Goal: Complete application form: Complete application form

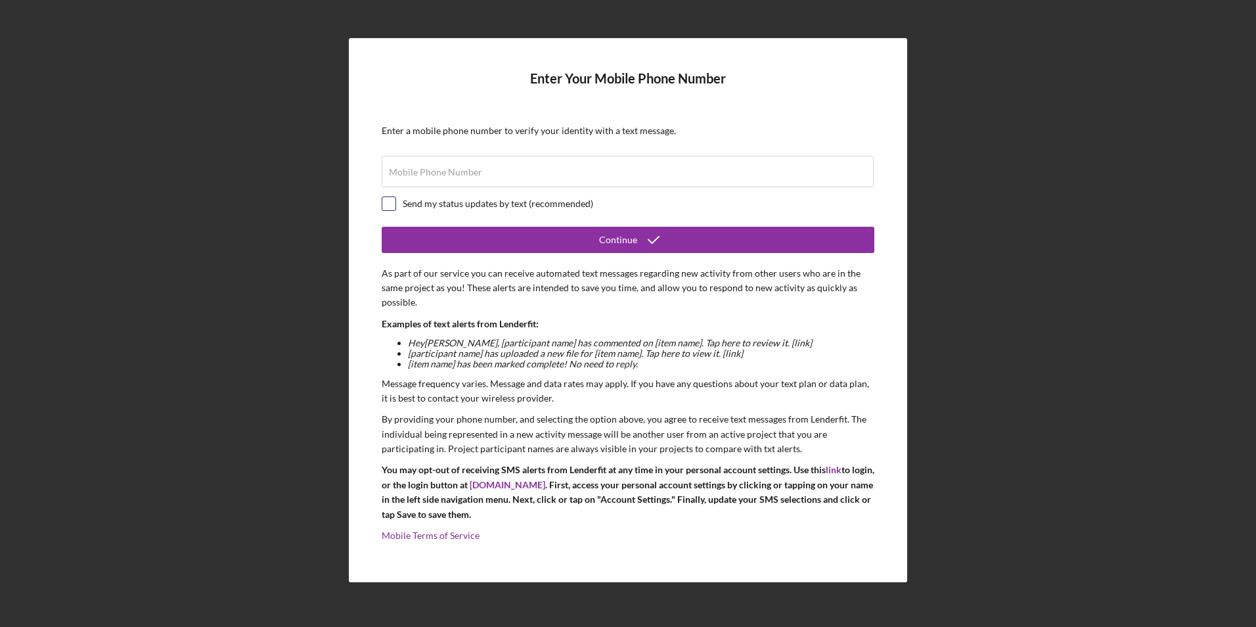
click at [386, 203] on input "checkbox" at bounding box center [388, 203] width 13 height 13
checkbox input "true"
click at [421, 175] on label "Mobile Phone Number" at bounding box center [435, 172] width 93 height 11
click at [421, 175] on input "Mobile Phone Number" at bounding box center [628, 172] width 492 height 32
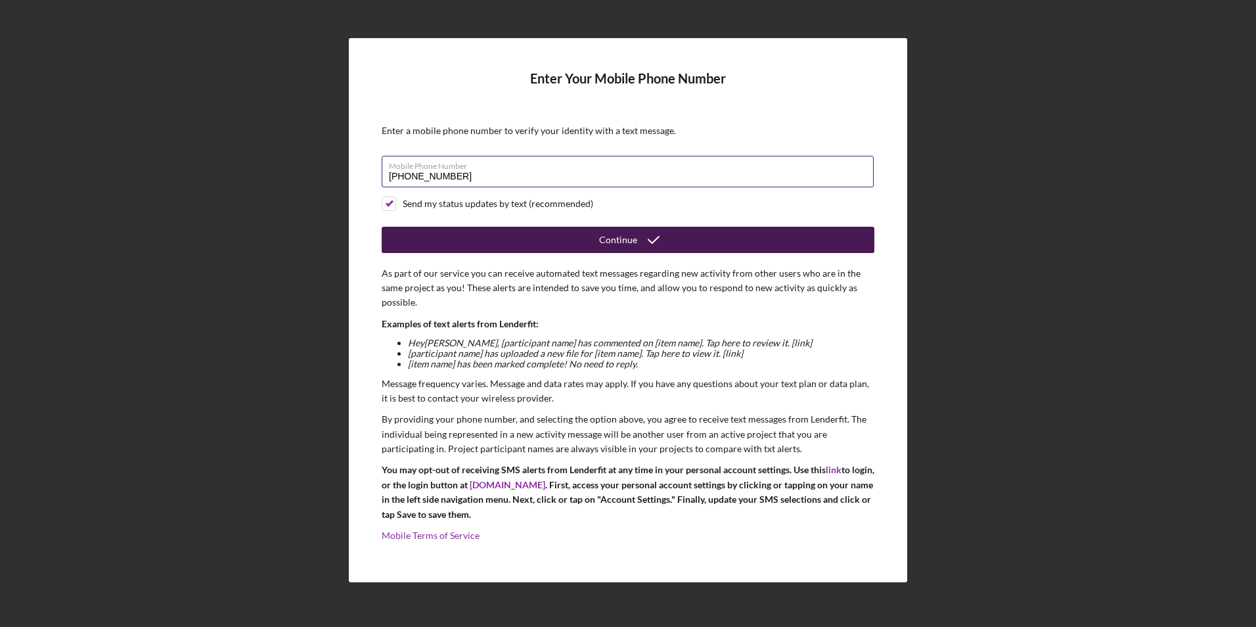
type input "[PHONE_NUMBER]"
click at [427, 242] on button "Continue" at bounding box center [628, 240] width 493 height 26
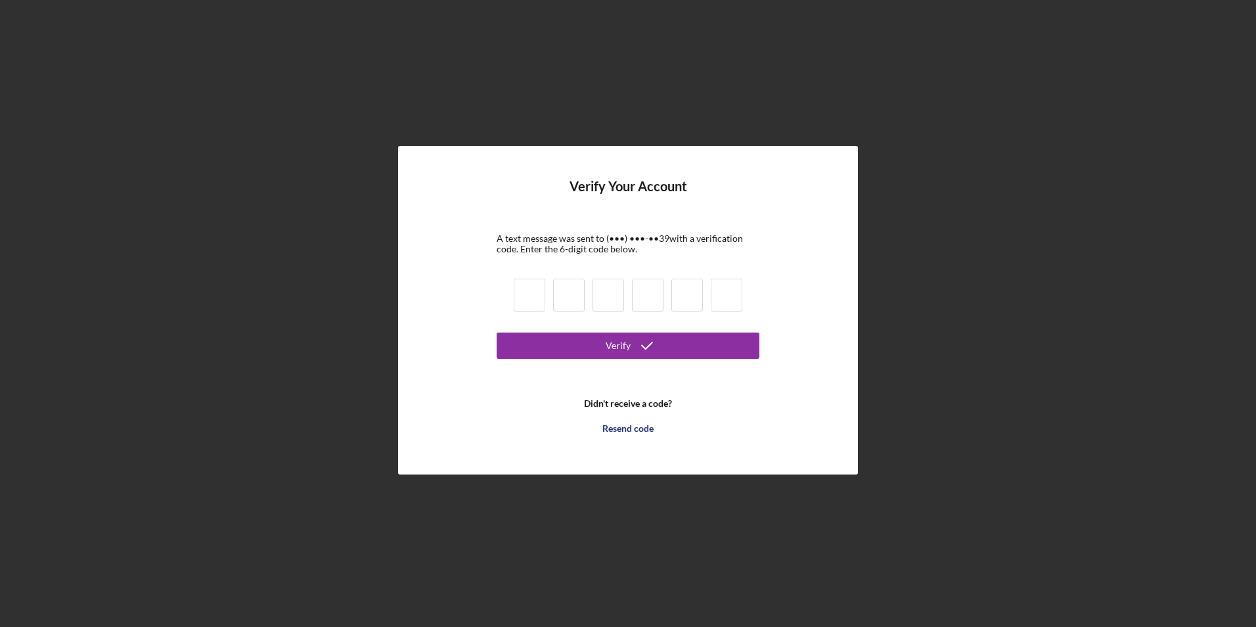
click at [522, 301] on input at bounding box center [530, 295] width 32 height 33
type input "3"
type input "8"
type input "0"
type input "1"
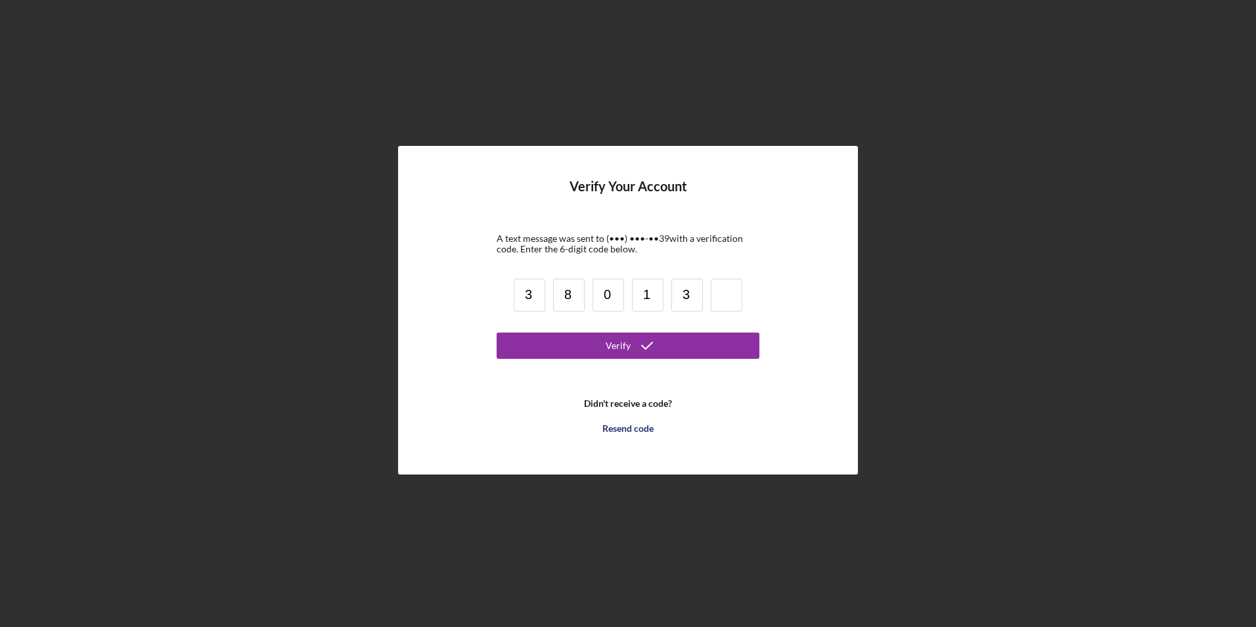
type input "3"
type input "0"
click at [548, 343] on button "Verify" at bounding box center [628, 345] width 263 height 26
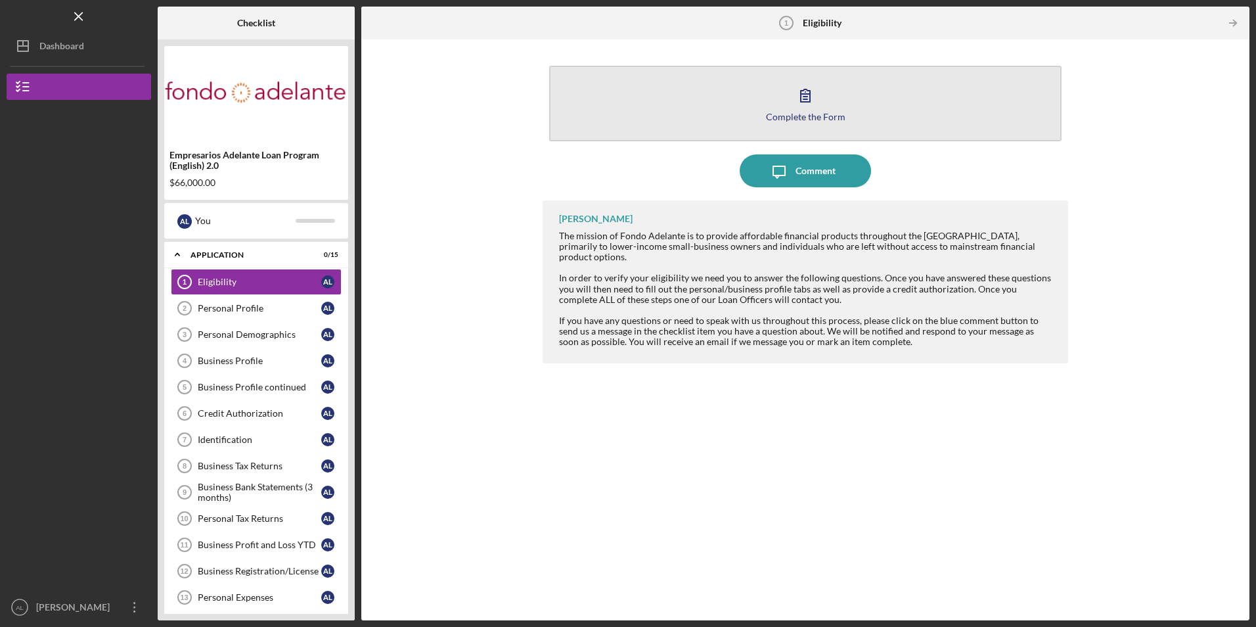
click at [751, 106] on button "Complete the Form Form" at bounding box center [805, 104] width 512 height 76
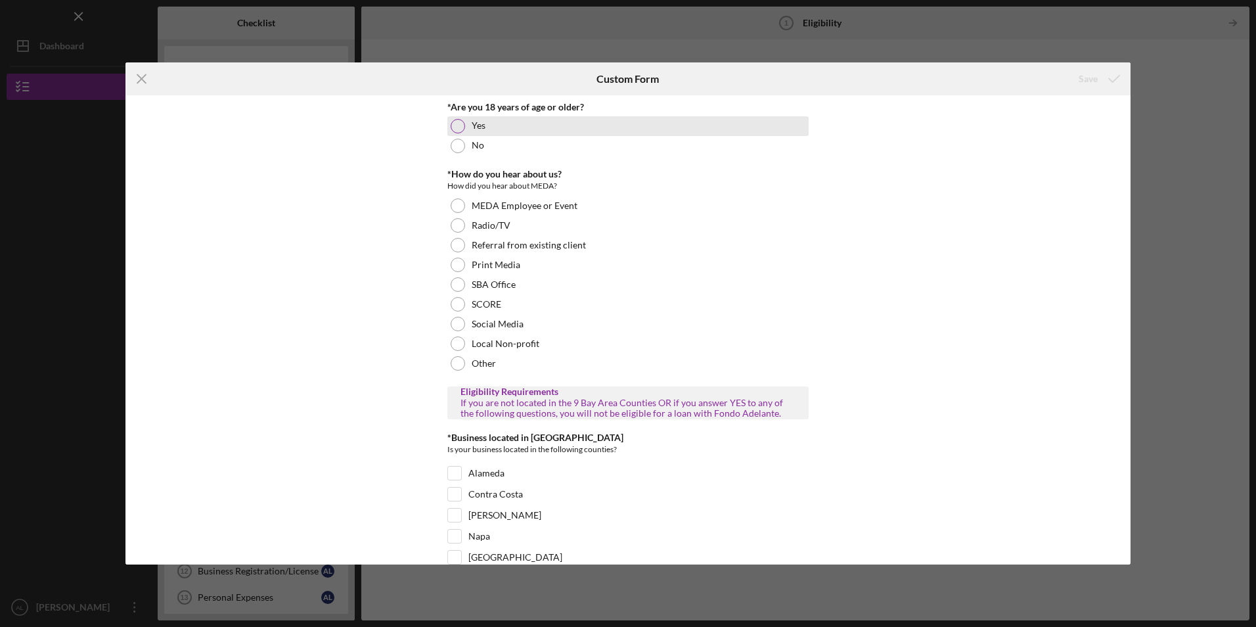
click at [458, 129] on div at bounding box center [458, 126] width 14 height 14
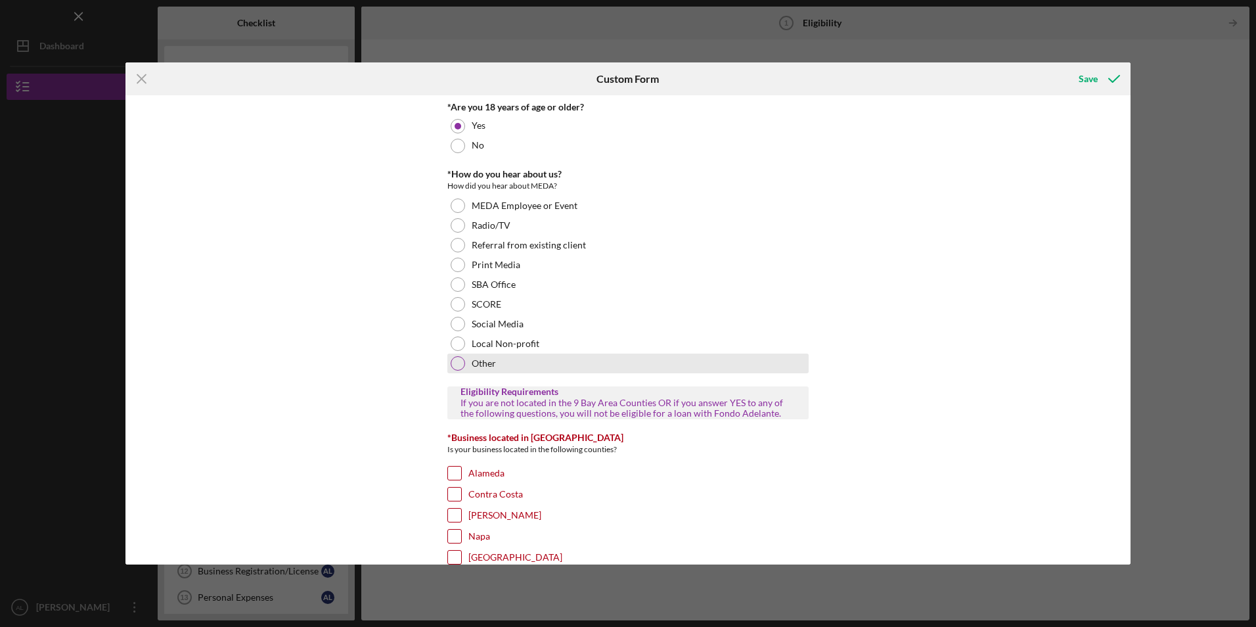
click at [458, 360] on div at bounding box center [458, 363] width 14 height 14
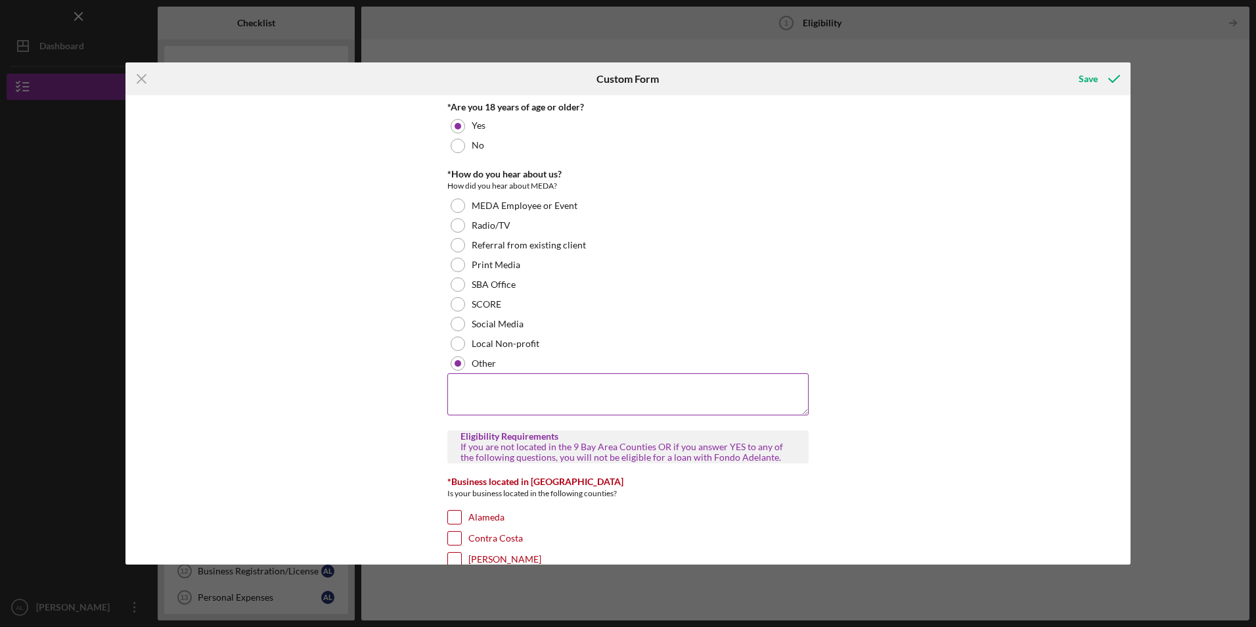
click at [523, 390] on textarea at bounding box center [627, 394] width 361 height 42
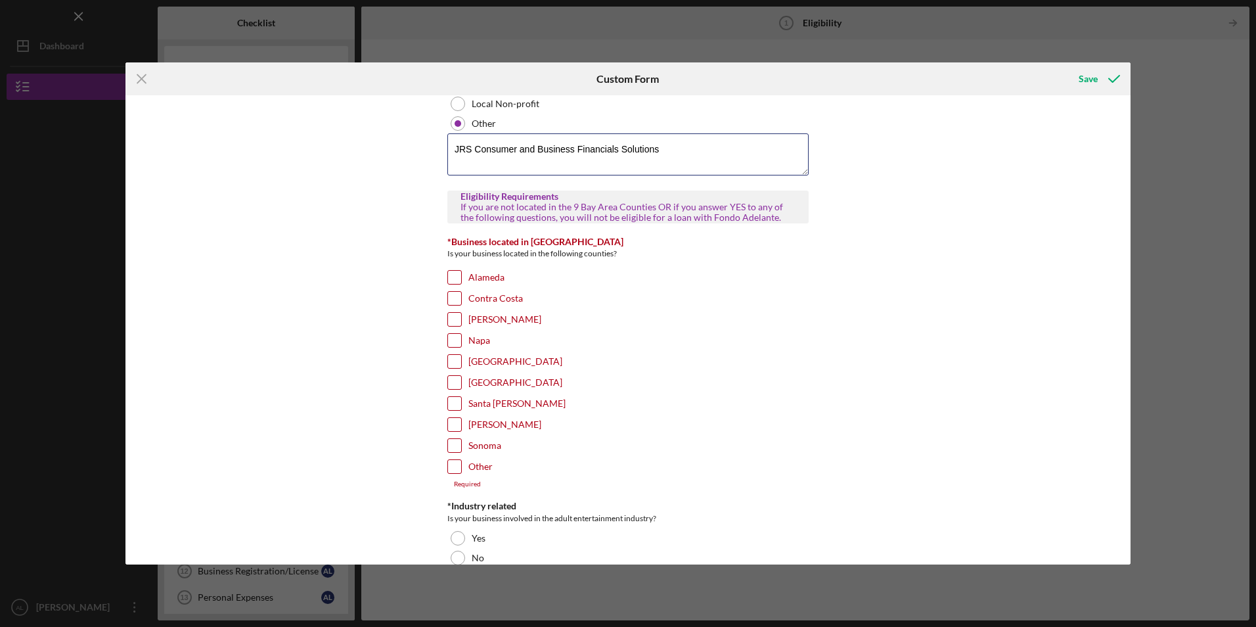
scroll to position [263, 0]
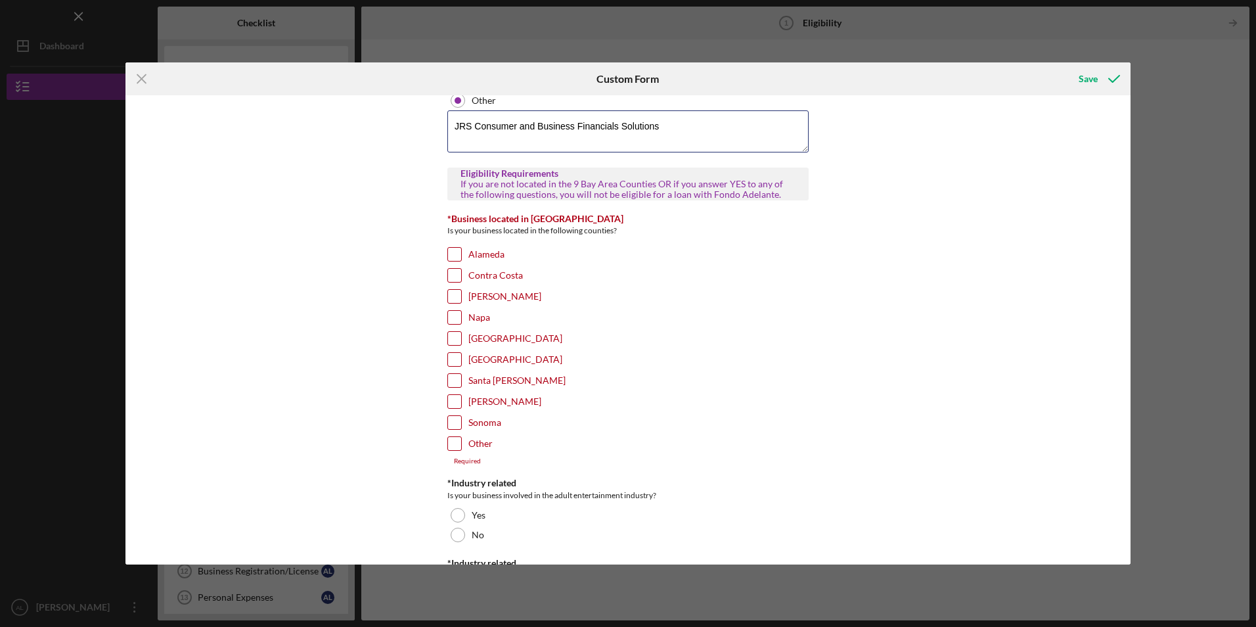
type textarea "JRS Consumer and Business Financials Solutions"
click at [459, 377] on div at bounding box center [454, 380] width 14 height 14
click at [457, 385] on div at bounding box center [454, 380] width 14 height 14
click at [454, 382] on input "Santa [PERSON_NAME]" at bounding box center [454, 380] width 13 height 13
checkbox input "true"
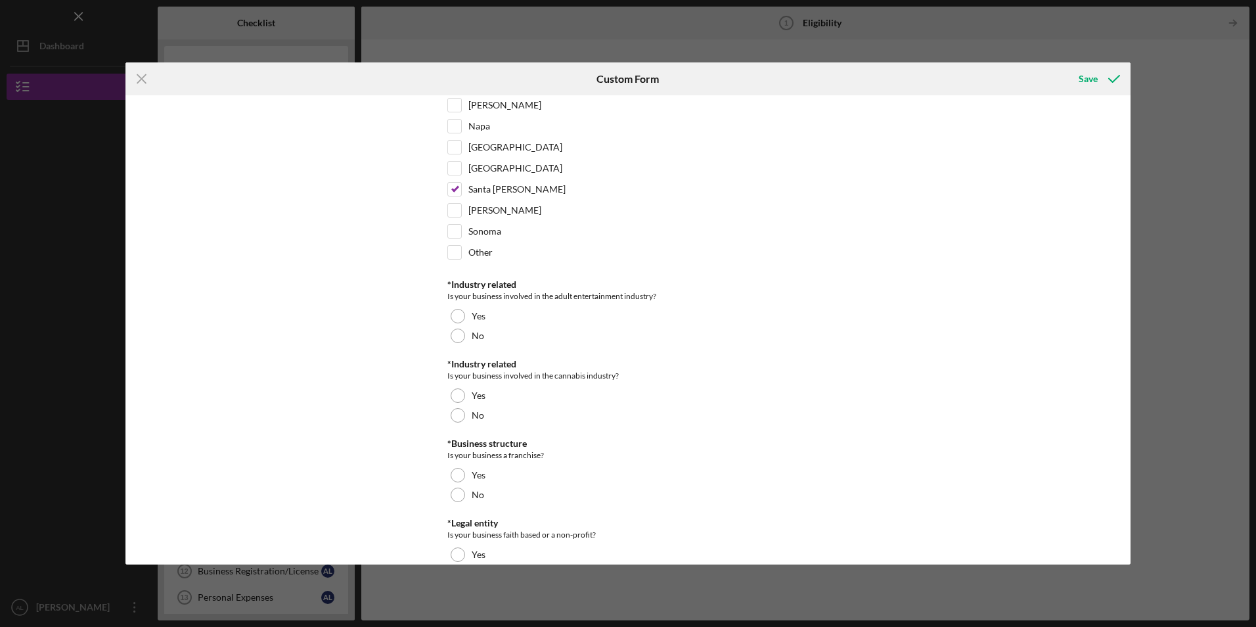
scroll to position [460, 0]
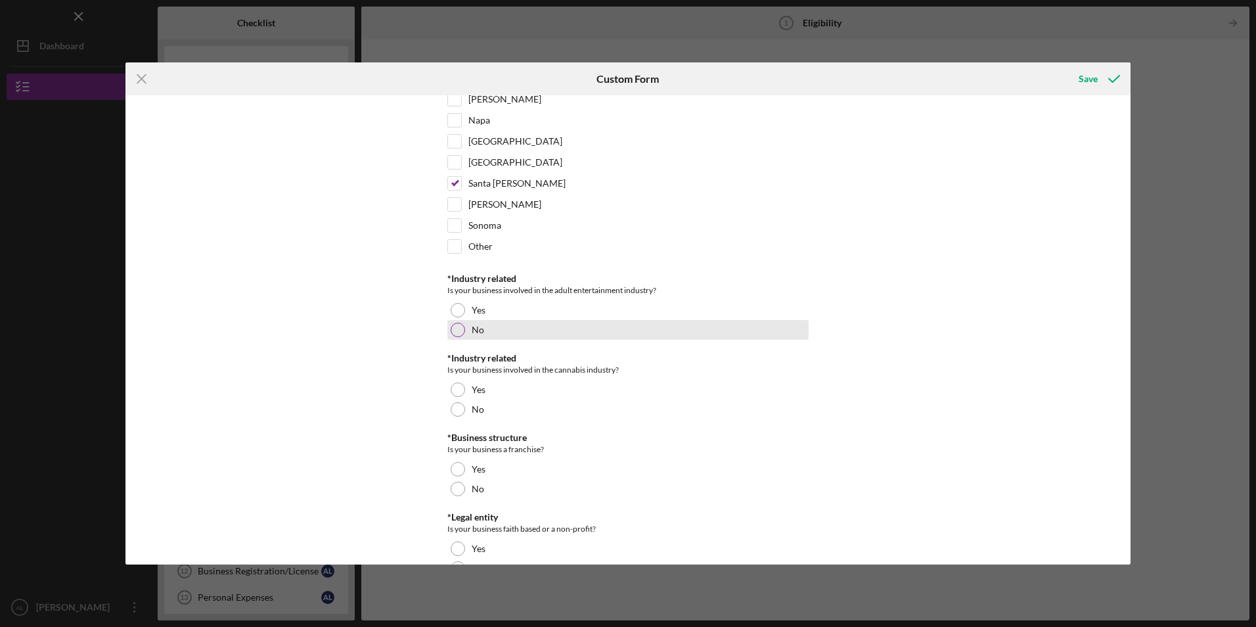
click at [455, 328] on div at bounding box center [458, 330] width 14 height 14
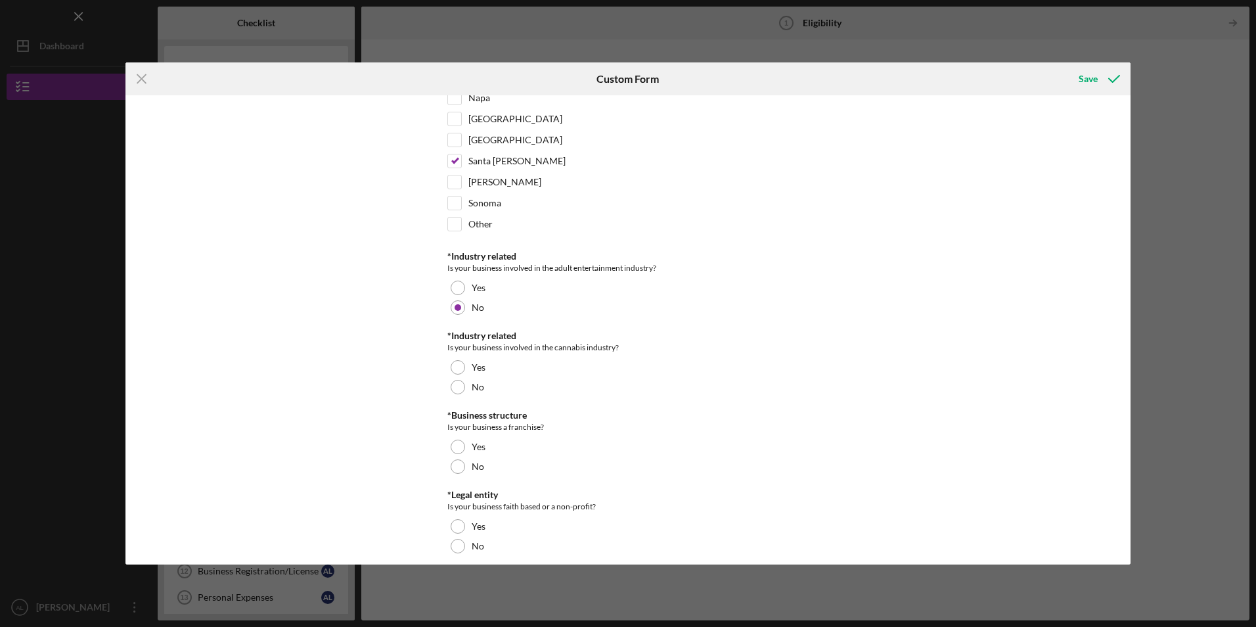
scroll to position [493, 0]
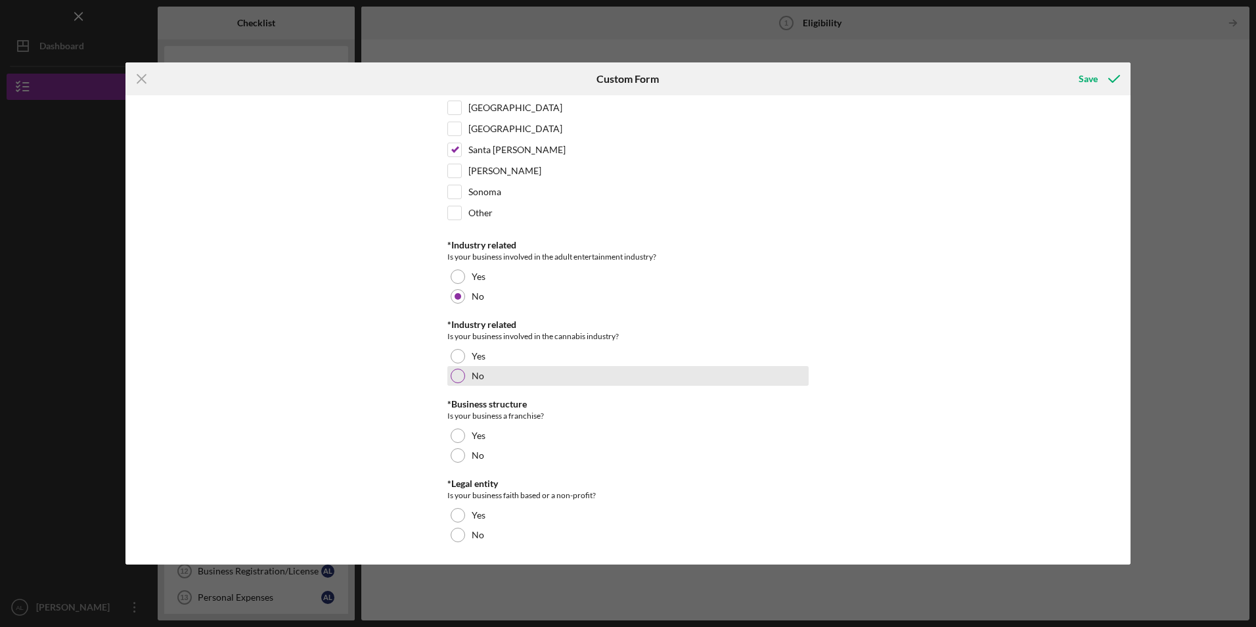
click at [453, 370] on div at bounding box center [458, 376] width 14 height 14
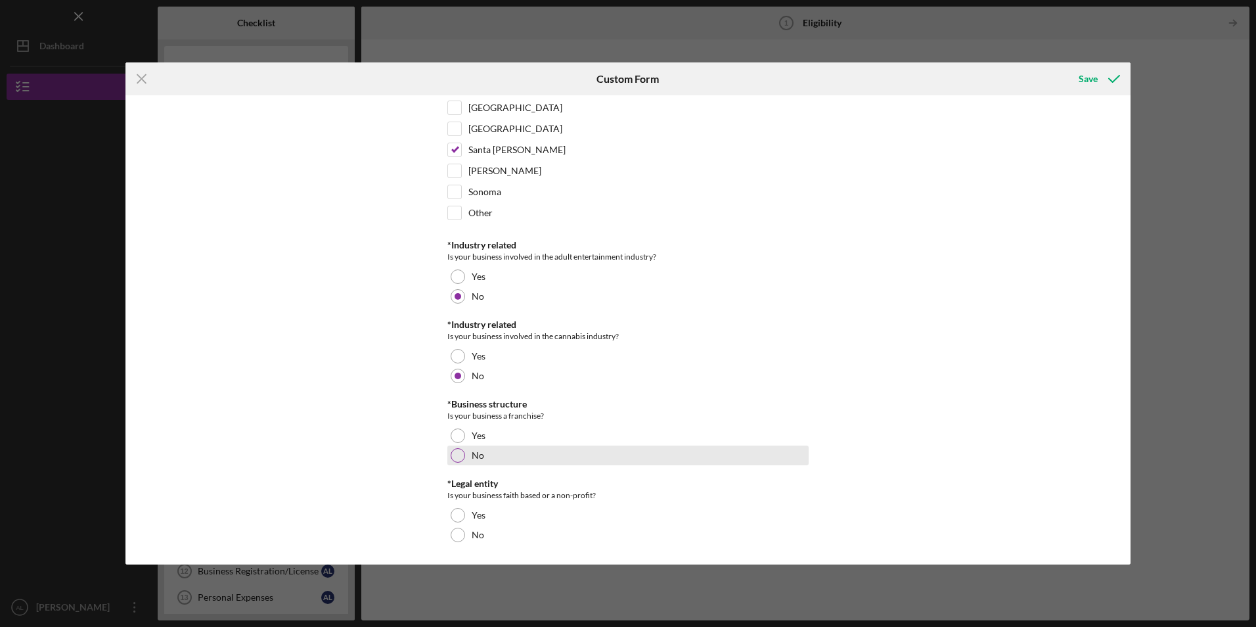
click at [453, 453] on div at bounding box center [458, 455] width 14 height 14
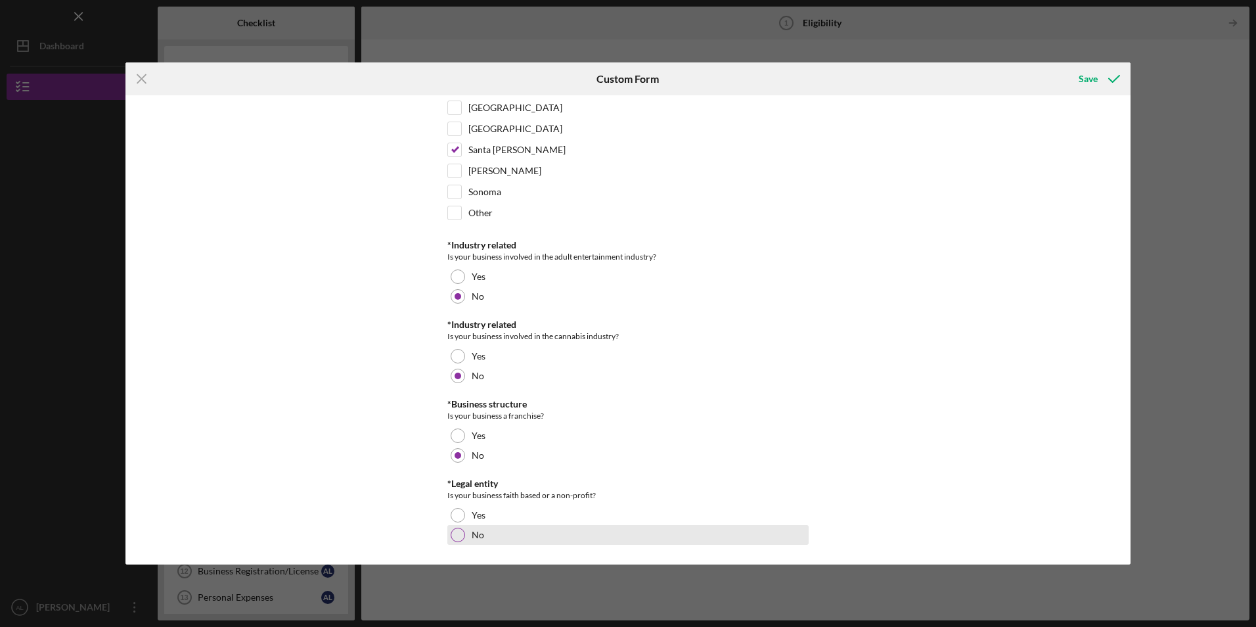
click at [451, 535] on div at bounding box center [458, 535] width 14 height 14
click at [1087, 79] on div "Save" at bounding box center [1088, 79] width 19 height 26
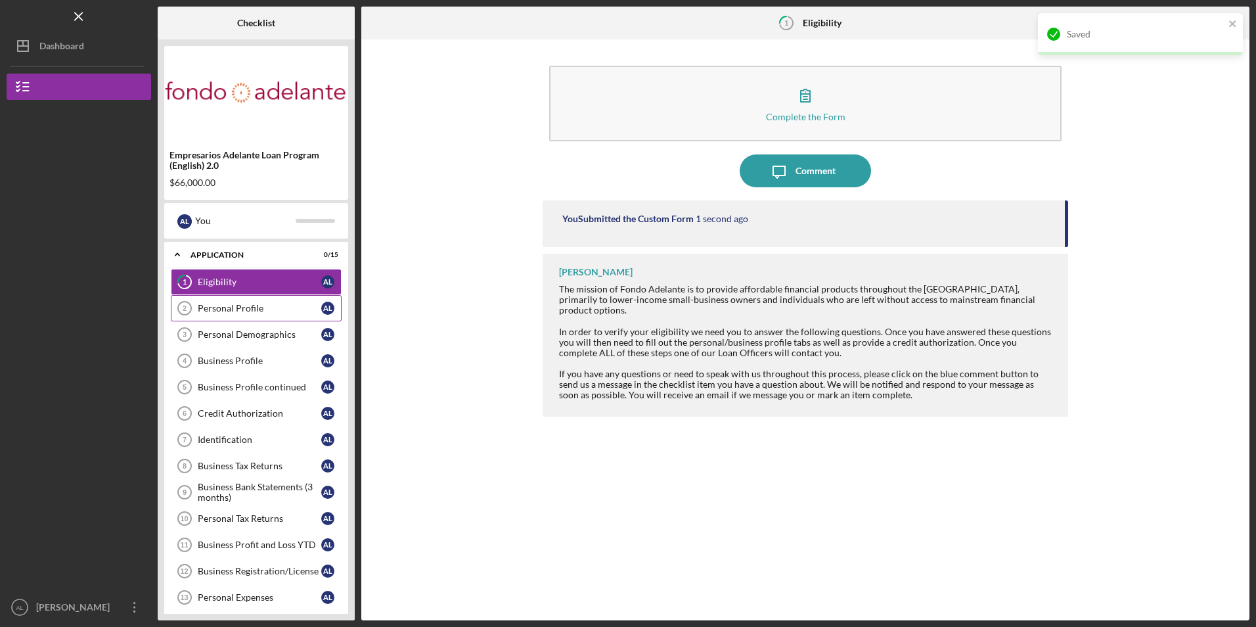
click at [234, 307] on div "Personal Profile" at bounding box center [260, 308] width 124 height 11
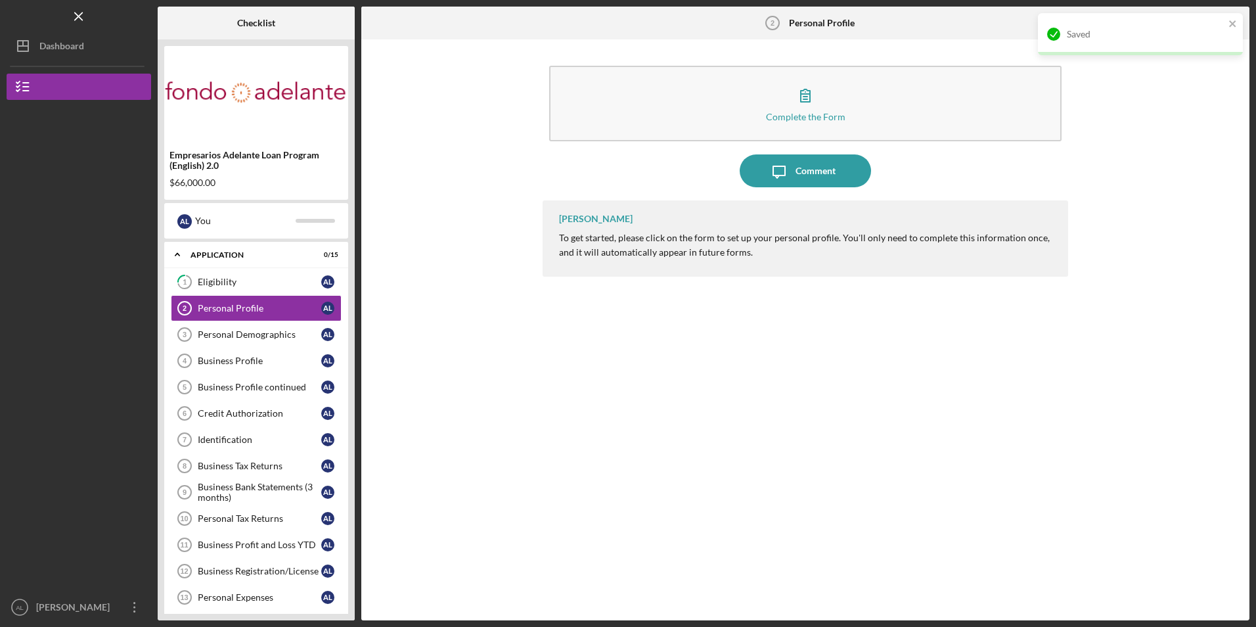
click at [629, 117] on button "Complete the Form Form" at bounding box center [805, 104] width 512 height 76
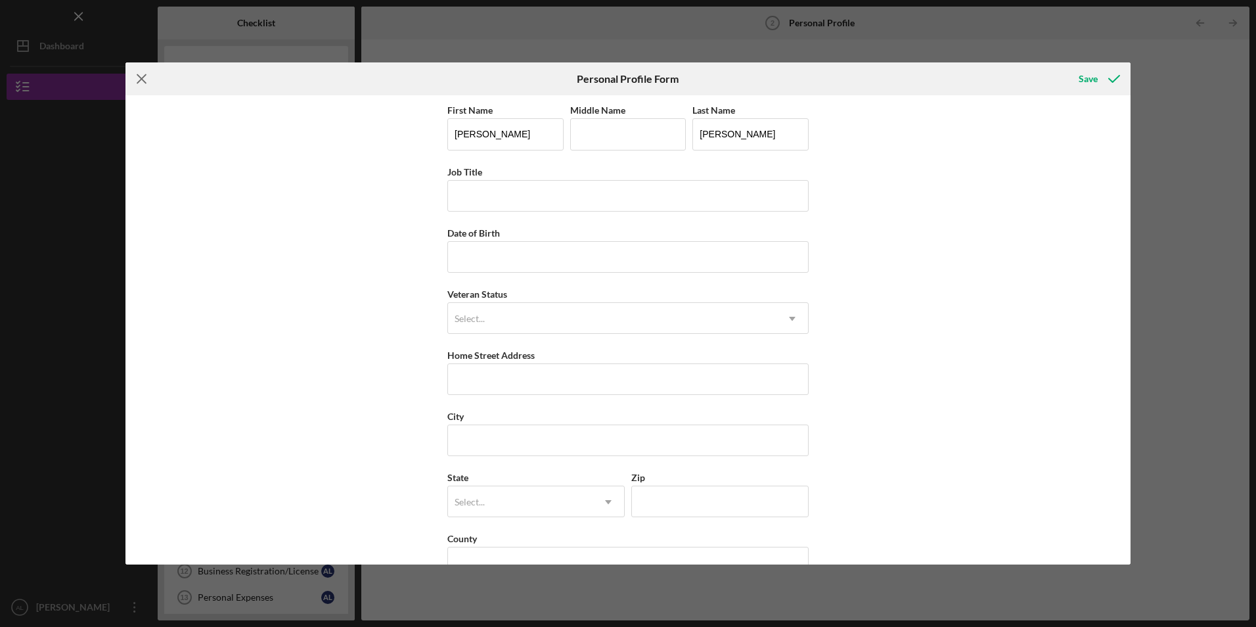
click at [144, 77] on line at bounding box center [141, 79] width 9 height 9
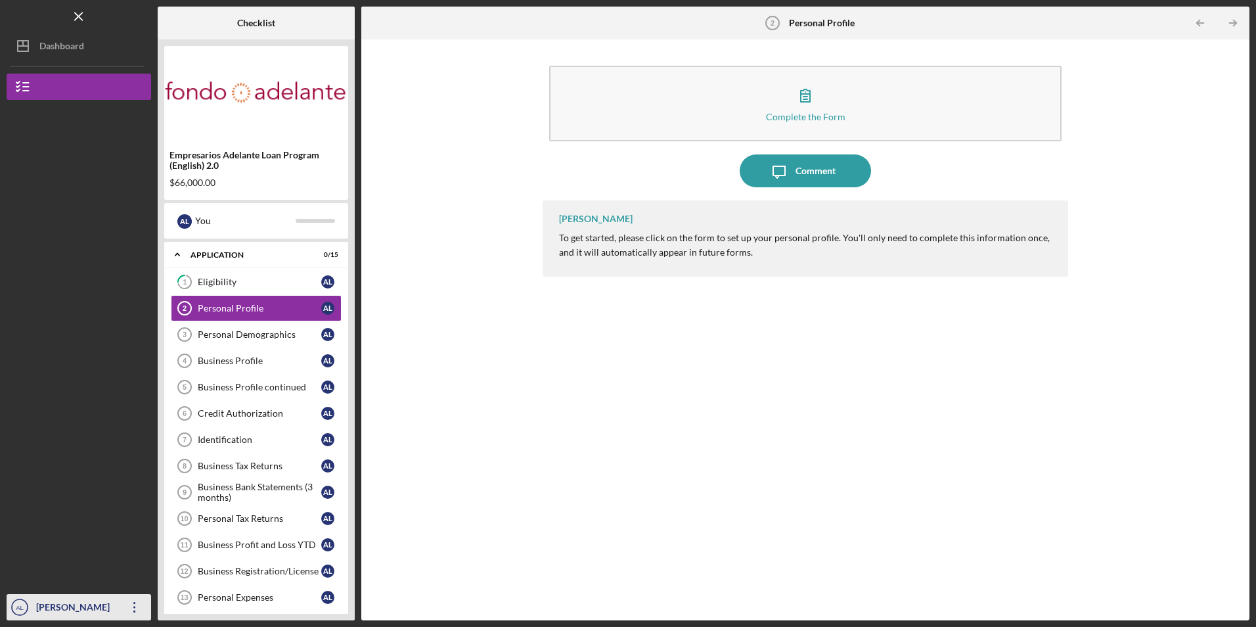
click at [132, 612] on icon "Icon/Overflow" at bounding box center [134, 607] width 33 height 33
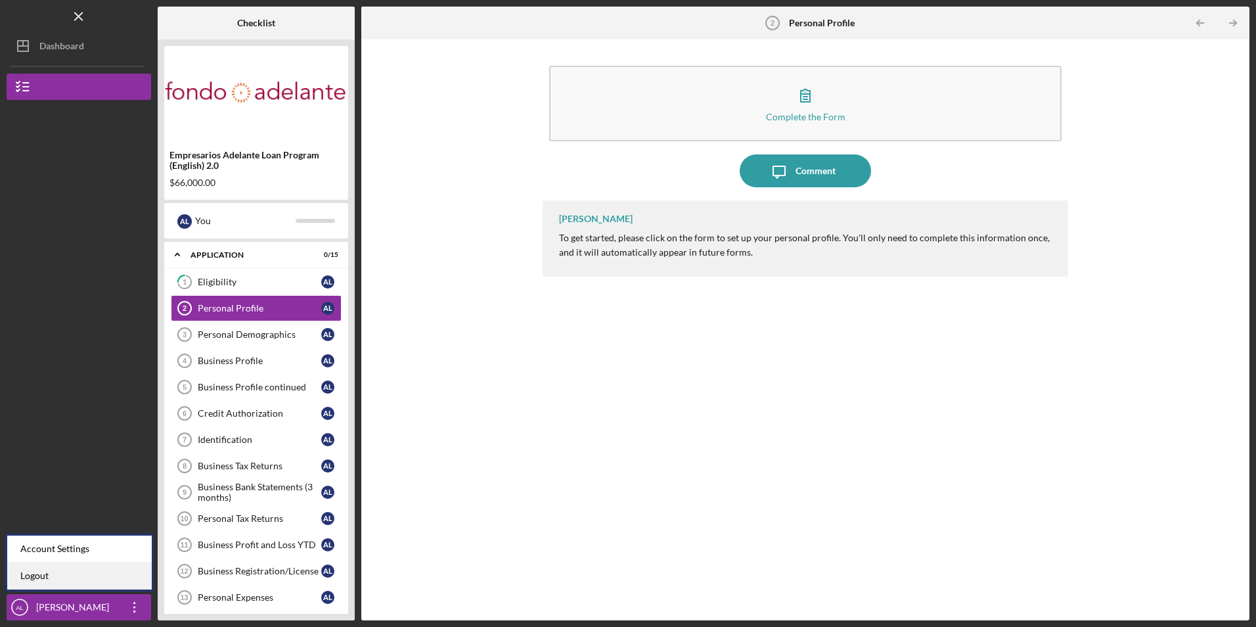
click at [112, 576] on link "Logout" at bounding box center [79, 575] width 145 height 27
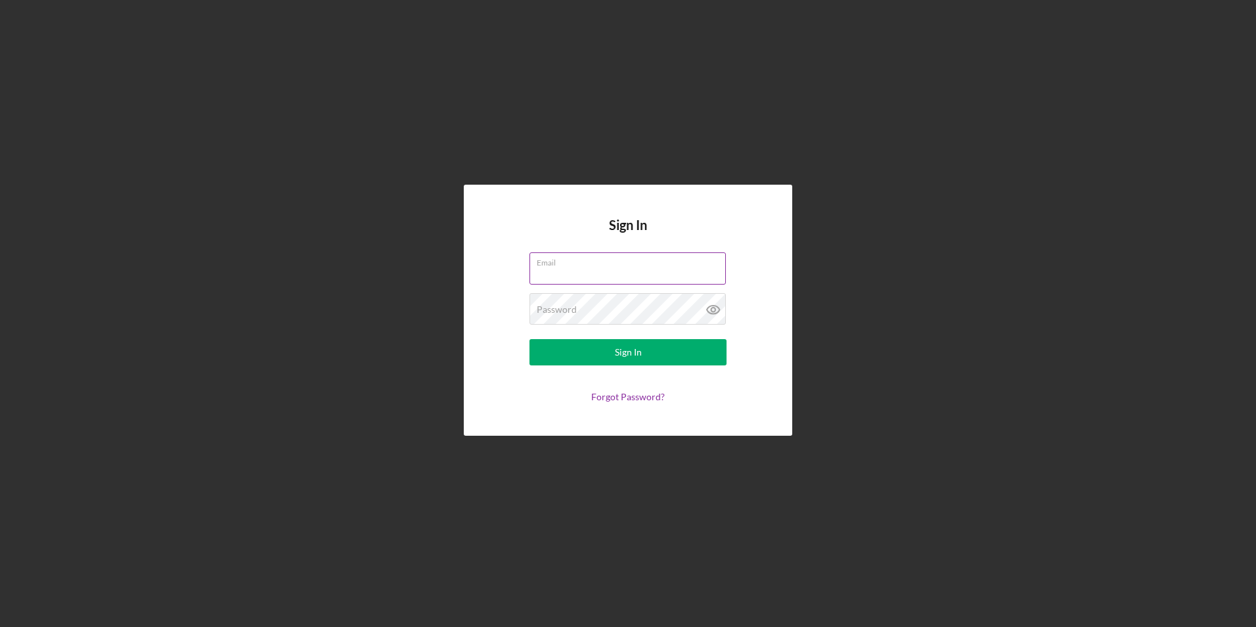
type input "[EMAIL_ADDRESS][DOMAIN_NAME]"
click at [710, 309] on icon at bounding box center [713, 309] width 33 height 33
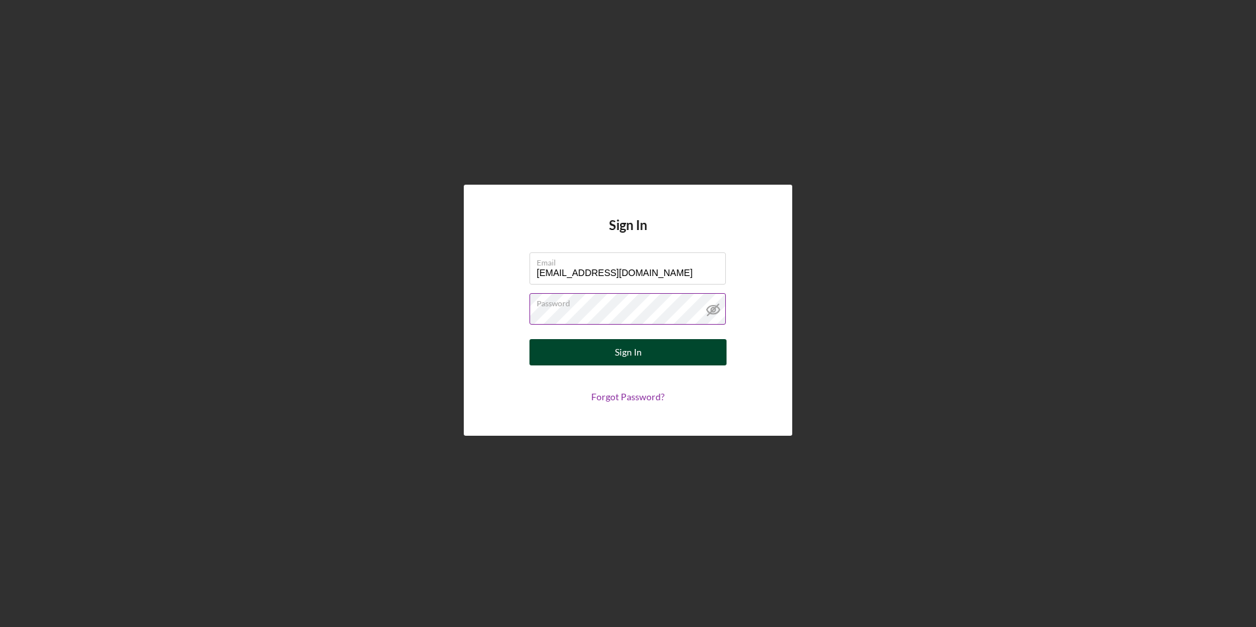
click at [637, 347] on div "Sign In" at bounding box center [628, 352] width 27 height 26
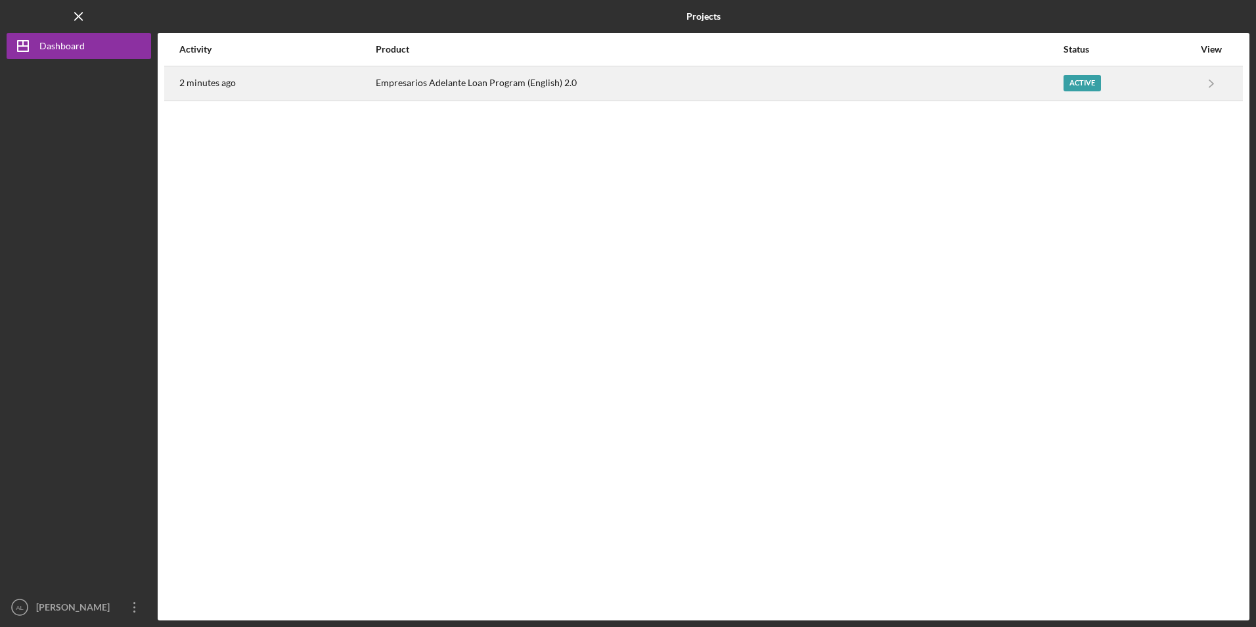
click at [497, 80] on div "Empresarios Adelante Loan Program (English) 2.0" at bounding box center [719, 83] width 687 height 33
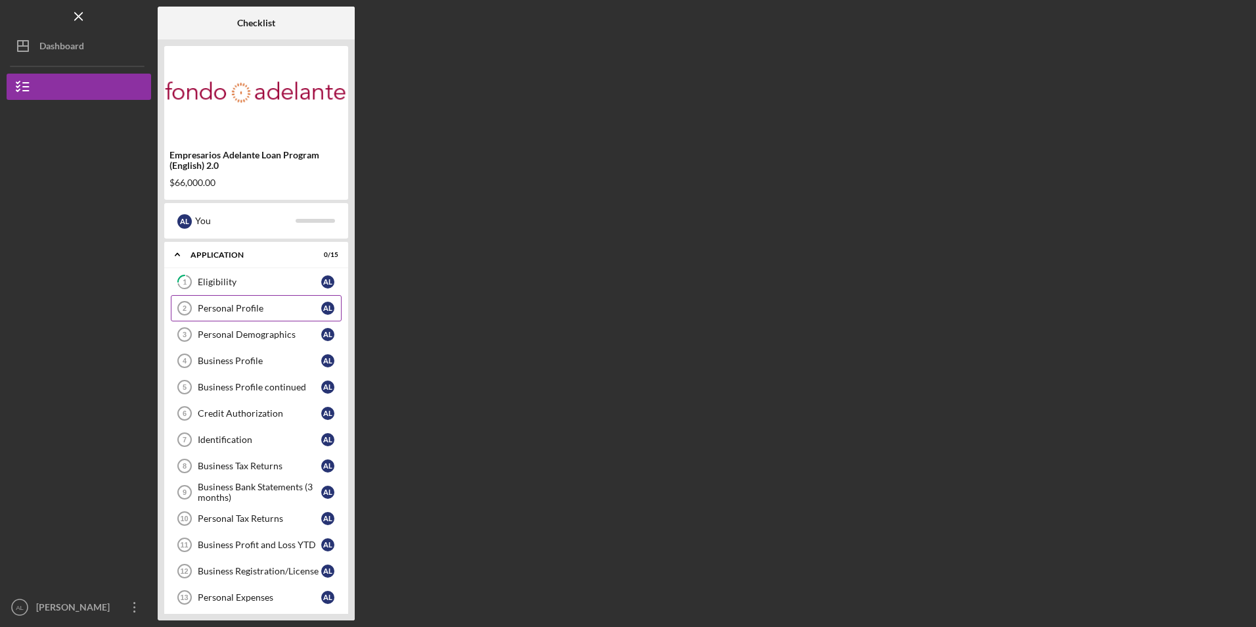
click at [240, 304] on div "Personal Profile" at bounding box center [260, 308] width 124 height 11
